Goal: Transaction & Acquisition: Purchase product/service

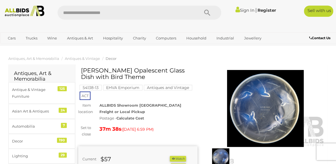
click at [162, 87] on mark "Antiques and Vintage" at bounding box center [168, 88] width 48 height 6
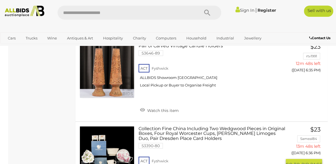
scroll to position [754, 0]
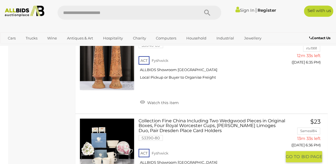
click at [125, 129] on link at bounding box center [107, 145] width 55 height 55
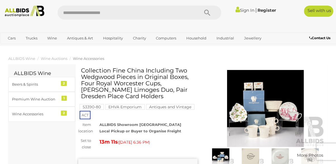
scroll to position [56, 0]
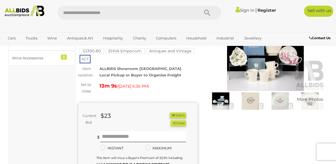
click at [266, 71] on img at bounding box center [265, 52] width 119 height 77
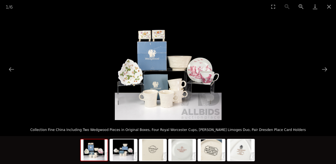
click at [205, 76] on img at bounding box center [168, 66] width 107 height 107
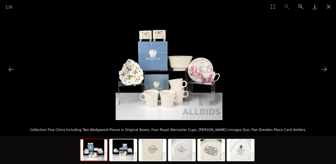
click at [206, 78] on img at bounding box center [169, 66] width 107 height 107
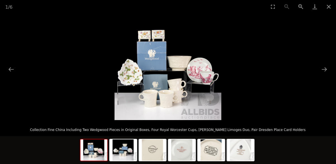
click at [100, 148] on img at bounding box center [93, 149] width 27 height 21
click at [125, 149] on img at bounding box center [123, 149] width 27 height 21
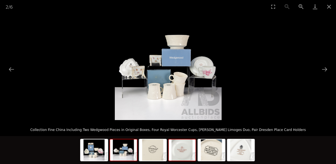
click at [191, 156] on img at bounding box center [182, 149] width 27 height 21
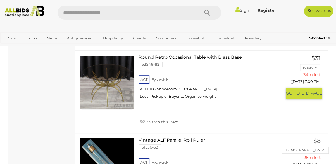
scroll to position [4232, 0]
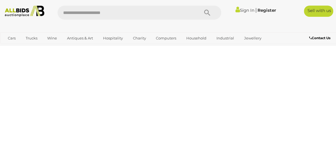
scroll to position [29, 0]
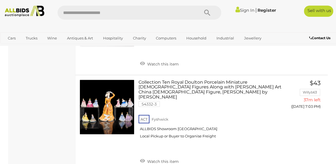
scroll to position [531, 0]
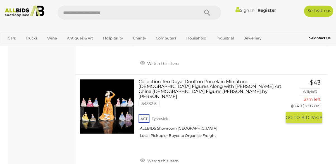
click at [221, 82] on link "Collection Ten Royal Doulton Porcelain Miniature Lady Figures Along with France…" at bounding box center [212, 110] width 139 height 63
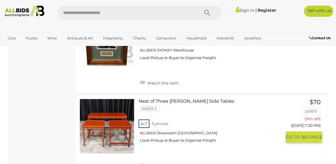
scroll to position [3873, 0]
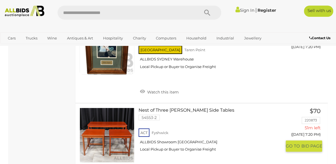
click at [183, 108] on link "Nest of Three Parker Side Tables 54553-2 ACT Fyshwick ALLBIDS Showroom Fyshwick" at bounding box center [212, 132] width 139 height 48
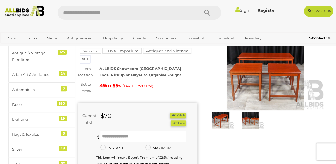
scroll to position [28, 0]
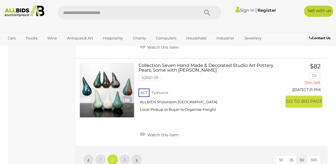
scroll to position [4291, 0]
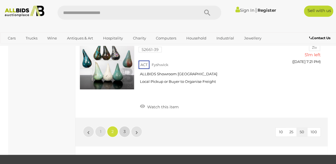
click at [124, 129] on span "3" at bounding box center [125, 131] width 2 height 5
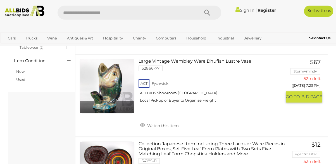
scroll to position [364, 0]
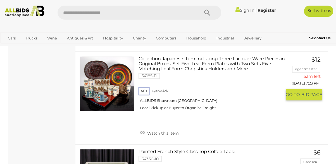
click at [167, 59] on link "Collection Japanese Item Including Three Lacquer Ware Pieces in Original Boxes,…" at bounding box center [212, 85] width 139 height 58
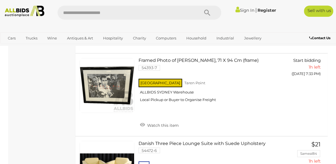
scroll to position [1198, 0]
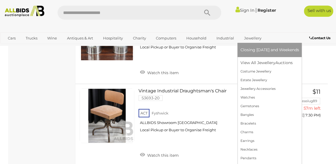
click at [251, 39] on link "Jewellery" at bounding box center [252, 38] width 25 height 9
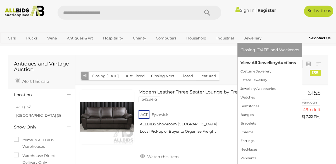
click at [256, 61] on link "View All Jewellery Auctions" at bounding box center [269, 62] width 59 height 9
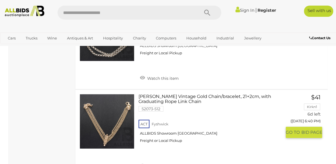
scroll to position [810, 0]
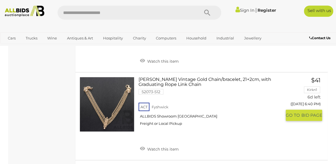
click at [188, 77] on link "Albertina Vintage Gold Chain/bracelet, 21+2cm, with Graduating Rope Link Chain …" at bounding box center [212, 103] width 139 height 53
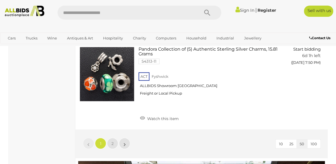
scroll to position [4425, 0]
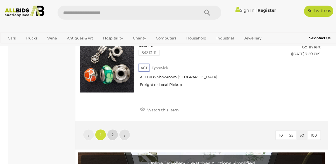
click at [112, 132] on span "2" at bounding box center [112, 134] width 2 height 5
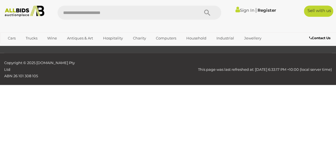
scroll to position [136, 0]
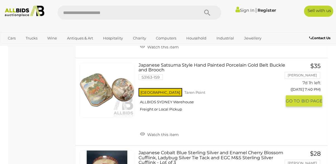
scroll to position [695, 0]
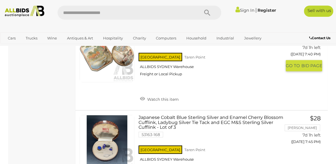
click at [158, 99] on link "Watch this item" at bounding box center [160, 98] width 42 height 8
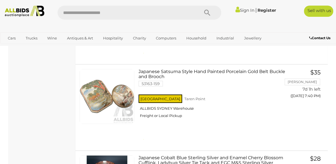
scroll to position [583, 0]
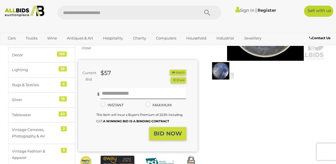
scroll to position [56, 0]
